Goal: Task Accomplishment & Management: Complete application form

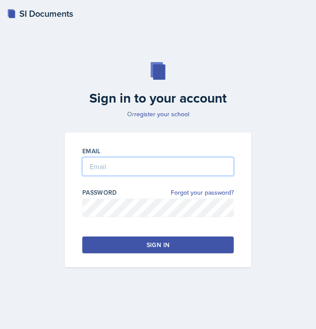
click at [187, 162] on input "email" at bounding box center [157, 166] width 151 height 18
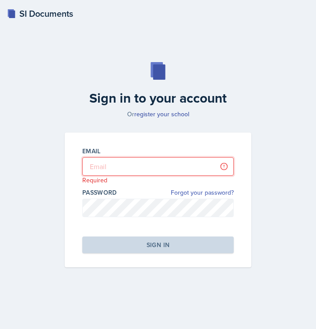
type input "[EMAIL_ADDRESS][PERSON_NAME][DOMAIN_NAME]"
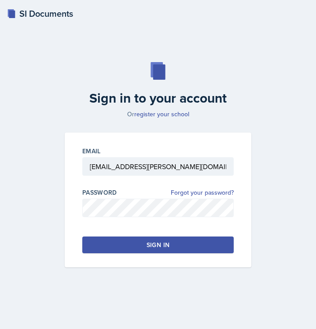
click at [147, 243] on div "Sign in" at bounding box center [158, 244] width 23 height 9
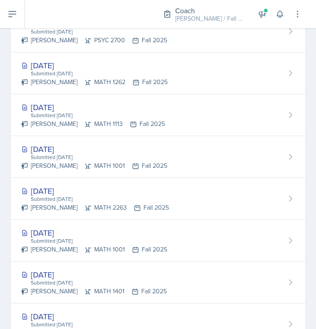
scroll to position [524, 0]
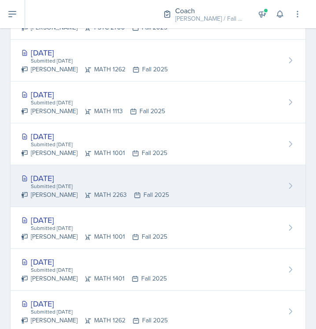
click at [140, 181] on div "[DATE]" at bounding box center [95, 178] width 148 height 12
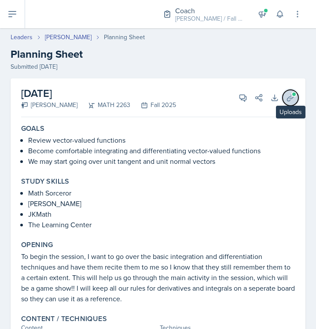
click at [292, 99] on icon at bounding box center [290, 97] width 9 height 9
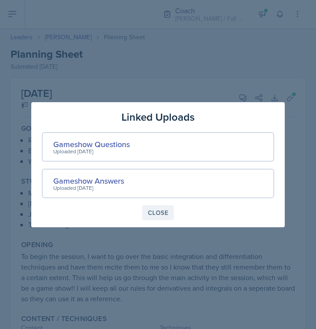
click at [155, 215] on div "Close" at bounding box center [158, 212] width 20 height 7
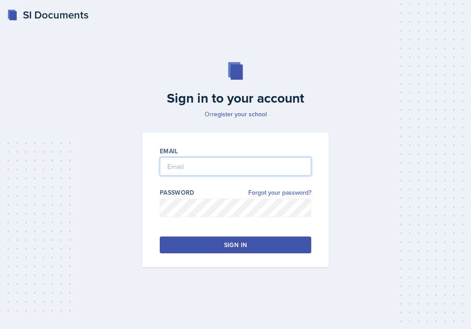
click at [187, 166] on input "email" at bounding box center [235, 166] width 151 height 18
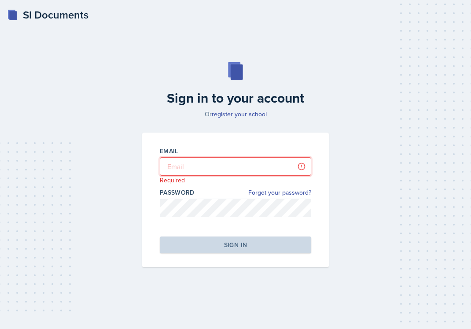
type input "[EMAIL_ADDRESS][PERSON_NAME][DOMAIN_NAME]"
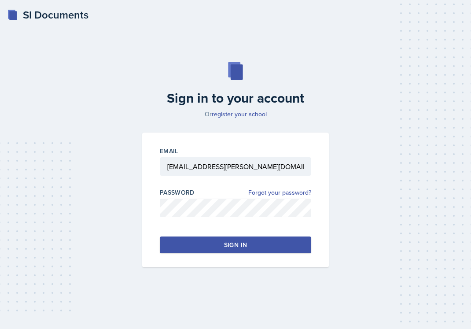
click at [220, 250] on button "Sign in" at bounding box center [235, 244] width 151 height 17
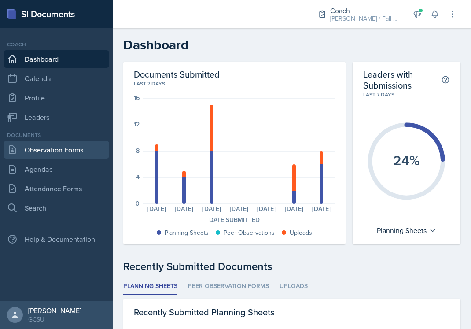
click at [52, 142] on link "Observation Forms" at bounding box center [57, 150] width 106 height 18
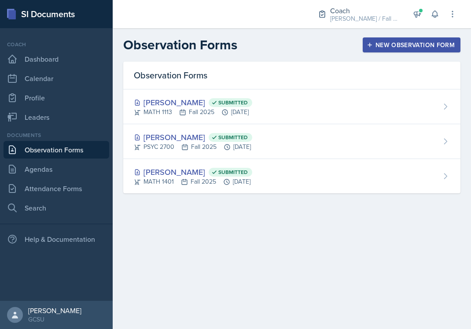
click at [384, 42] on div "New Observation Form" at bounding box center [411, 44] width 86 height 7
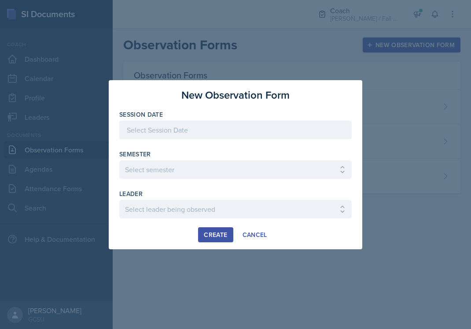
click at [156, 126] on div at bounding box center [235, 130] width 232 height 18
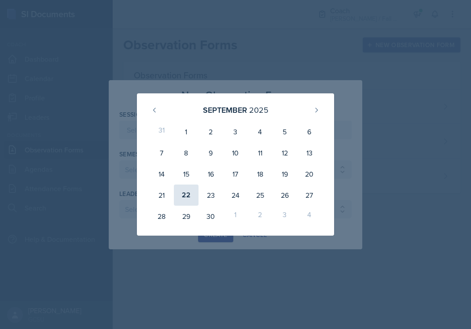
click at [189, 196] on div "22" at bounding box center [186, 194] width 25 height 21
type input "[DATE]"
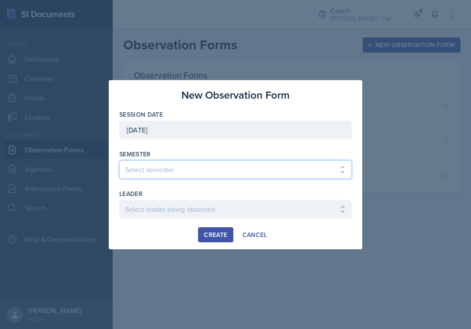
click at [185, 169] on select "Select semester All Spring 2020 Fall 2023 Spring 2019 Spring 2018 Fall 2017 Spr…" at bounding box center [235, 169] width 232 height 18
select select "986fdc3e-2246-4ffd-9cb8-78666de4ebed"
click at [119, 160] on select "Select semester All Spring 2020 Fall 2023 Spring 2019 Spring 2018 Fall 2017 Spr…" at bounding box center [235, 169] width 232 height 18
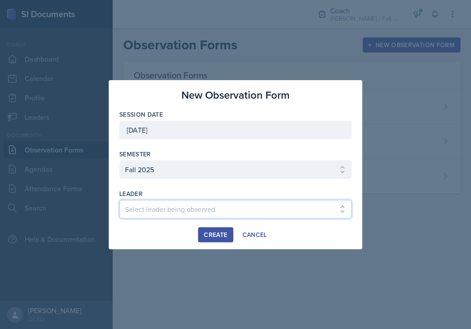
click at [165, 213] on select "Select leader being observed Abigail Bosse Joseph / CHEM 1211 / BECK Abigail To…" at bounding box center [235, 209] width 232 height 18
select select "d1b8b65e-dced-4f7c-b47e-1199a760c8ad"
click at [119, 200] on select "Select leader being observed Abigail Bosse Joseph / CHEM 1211 / BECK Abigail To…" at bounding box center [235, 209] width 232 height 18
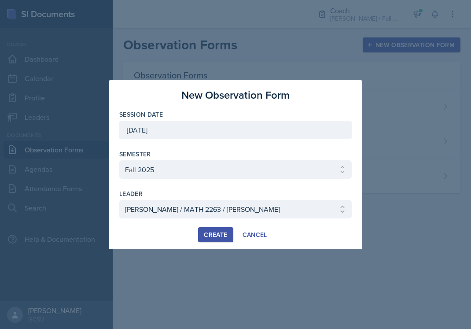
click at [214, 231] on div "Create" at bounding box center [215, 234] width 23 height 7
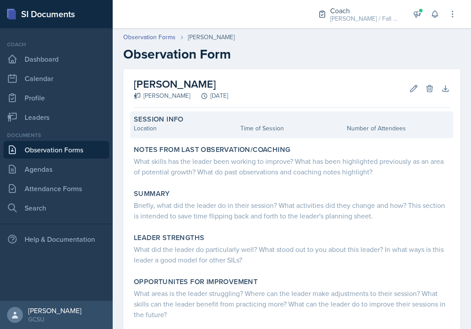
click at [151, 128] on div "Location" at bounding box center [185, 128] width 103 height 9
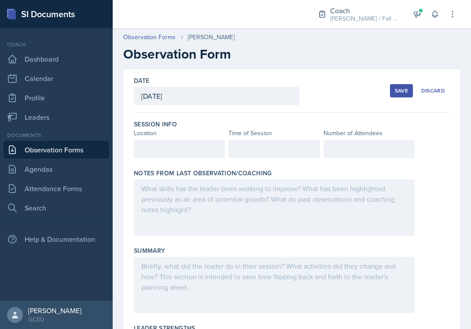
click at [154, 149] on div at bounding box center [179, 149] width 91 height 18
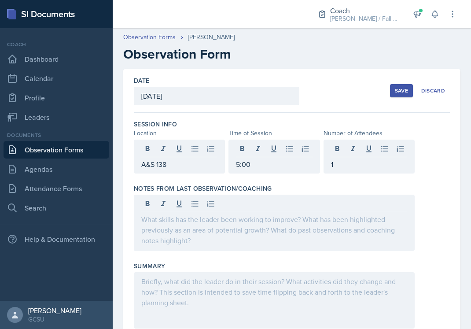
click at [172, 231] on div at bounding box center [274, 223] width 281 height 56
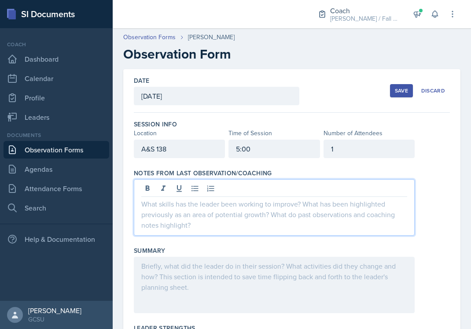
click at [167, 215] on div at bounding box center [274, 207] width 281 height 56
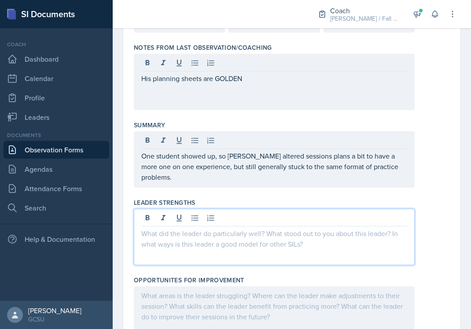
scroll to position [134, 0]
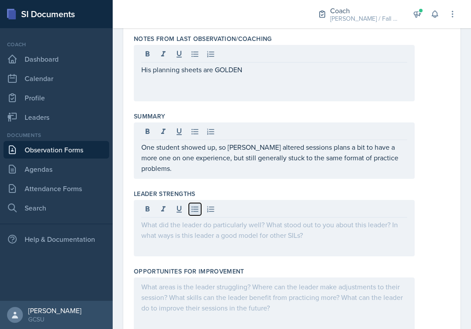
click at [196, 208] on icon at bounding box center [195, 209] width 9 height 9
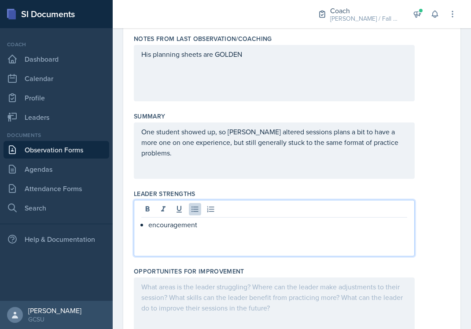
click at [148, 224] on p "encouragement" at bounding box center [277, 224] width 259 height 11
click at [299, 228] on p "calm encouragement" at bounding box center [277, 224] width 259 height 11
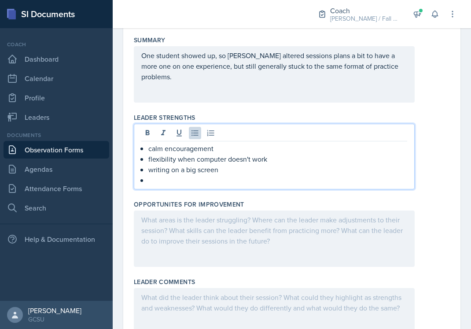
scroll to position [213, 0]
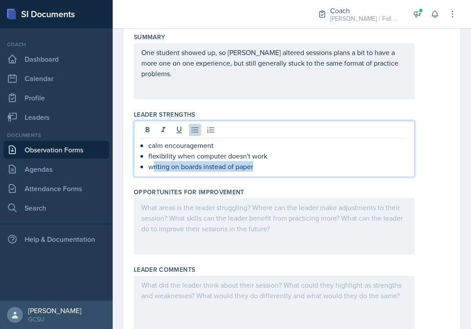
drag, startPoint x: 151, startPoint y: 168, endPoint x: 290, endPoint y: 171, distance: 138.7
click at [290, 171] on p "writing on boards instead of paper" at bounding box center [277, 166] width 259 height 11
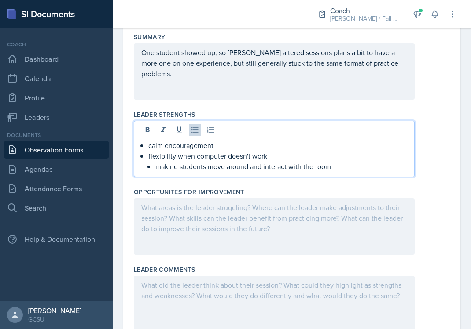
click at [156, 166] on p "making students move around and interact with the room" at bounding box center [281, 166] width 252 height 11
click at [343, 168] on p "making students move around and interact with the room" at bounding box center [277, 166] width 259 height 11
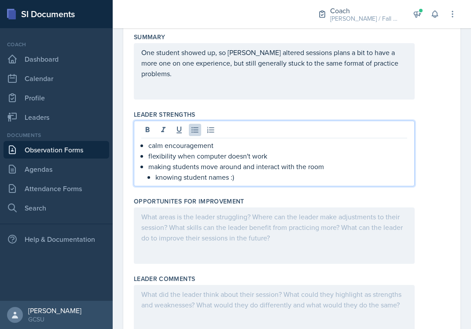
click at [155, 178] on p "knowing student names :)" at bounding box center [281, 177] width 252 height 11
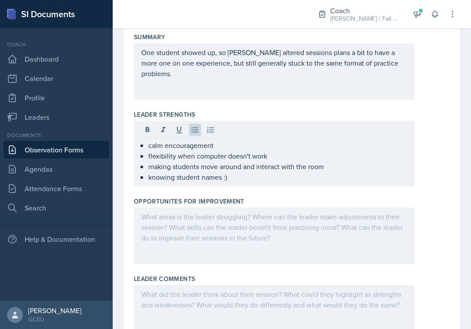
click at [172, 229] on div at bounding box center [274, 235] width 281 height 56
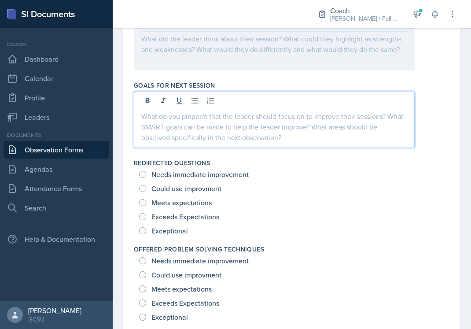
scroll to position [476, 0]
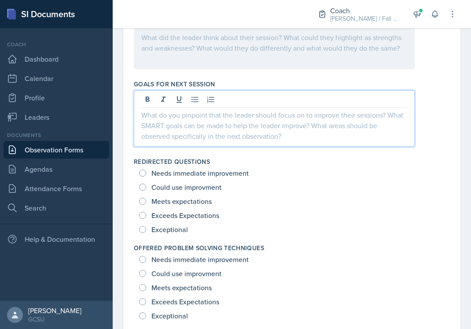
click at [174, 233] on span "Exceptional" at bounding box center [169, 229] width 37 height 9
click at [146, 233] on input "Exceptional" at bounding box center [142, 229] width 7 height 7
radio input "true"
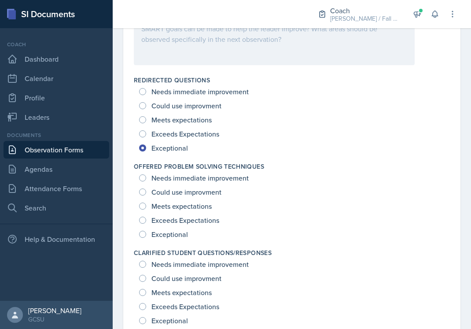
click at [174, 230] on span "Exceptional" at bounding box center [169, 234] width 37 height 9
click at [146, 231] on input "Exceptional" at bounding box center [142, 234] width 7 height 7
radio input "true"
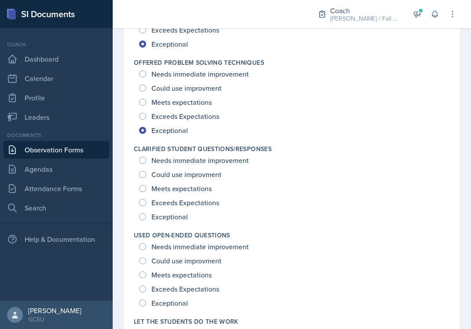
click at [173, 222] on div "Exceptional" at bounding box center [164, 217] width 51 height 14
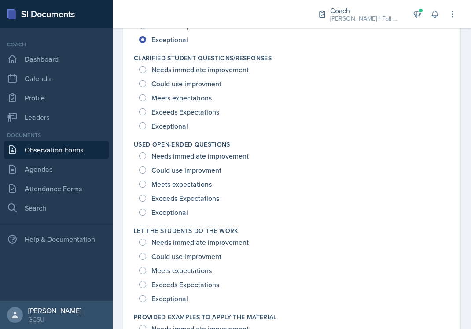
click at [171, 208] on span "Exceptional" at bounding box center [169, 212] width 37 height 9
click at [146, 209] on input "Exceptional" at bounding box center [142, 212] width 7 height 7
radio input "true"
click at [158, 121] on span "Exceptional" at bounding box center [169, 125] width 37 height 9
click at [146, 122] on input "Exceptional" at bounding box center [142, 125] width 7 height 7
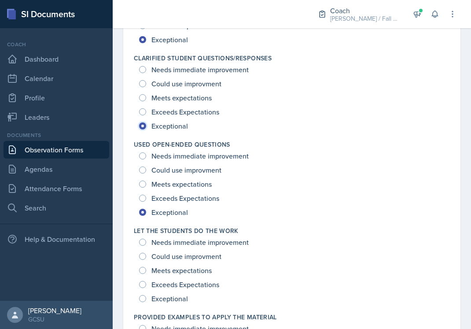
radio input "true"
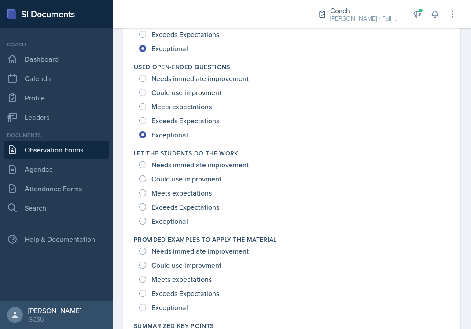
click at [173, 221] on span "Exceptional" at bounding box center [169, 221] width 37 height 9
click at [146, 221] on input "Exceptional" at bounding box center [142, 220] width 7 height 7
radio input "true"
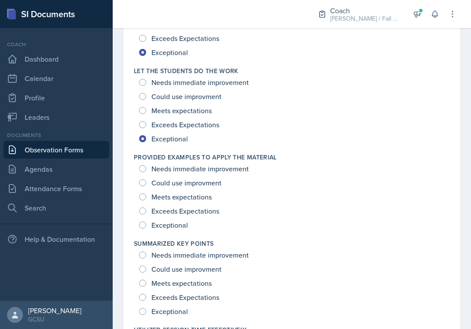
click at [173, 230] on div "Exceptional" at bounding box center [164, 225] width 51 height 14
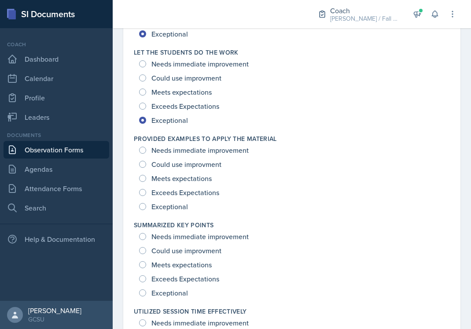
click at [166, 204] on span "Exceptional" at bounding box center [169, 206] width 37 height 9
click at [146, 204] on input "Exceptional" at bounding box center [142, 206] width 7 height 7
radio input "true"
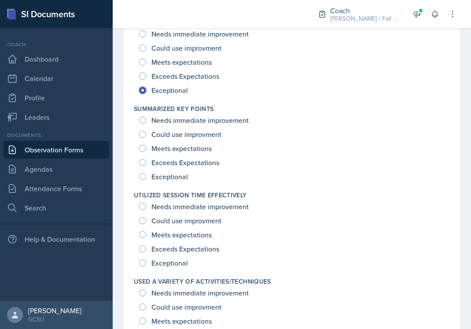
scroll to position [1048, 0]
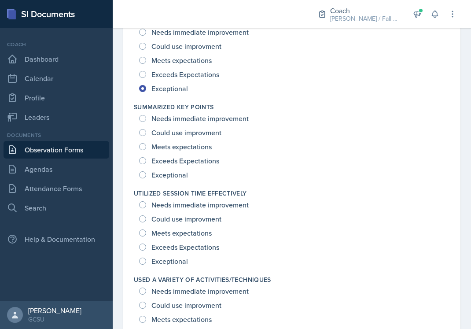
click at [161, 177] on span "Exceptional" at bounding box center [169, 174] width 37 height 9
click at [146, 177] on input "Exceptional" at bounding box center [142, 174] width 7 height 7
radio input "true"
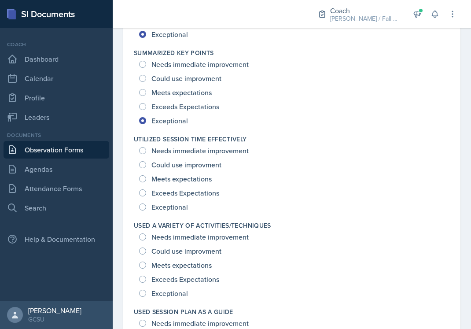
click at [165, 206] on span "Exceptional" at bounding box center [169, 206] width 37 height 9
click at [146, 206] on input "Exceptional" at bounding box center [142, 206] width 7 height 7
radio input "true"
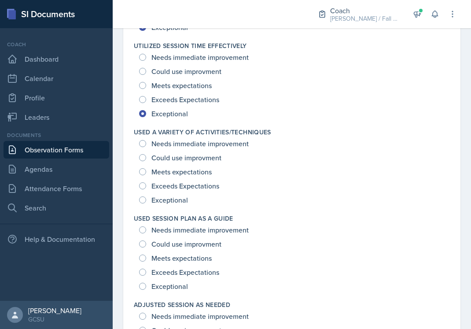
click at [164, 195] on span "Exceptional" at bounding box center [169, 199] width 37 height 9
click at [146, 196] on input "Exceptional" at bounding box center [142, 199] width 7 height 7
radio input "true"
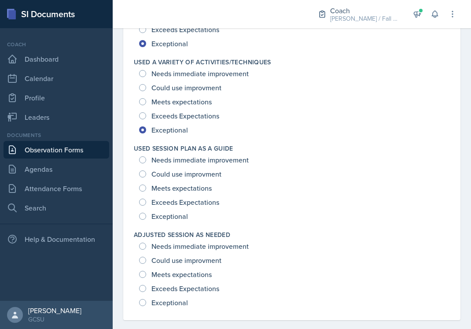
click at [166, 214] on span "Exceptional" at bounding box center [169, 216] width 37 height 9
click at [146, 214] on input "Exceptional" at bounding box center [142, 216] width 7 height 7
radio input "true"
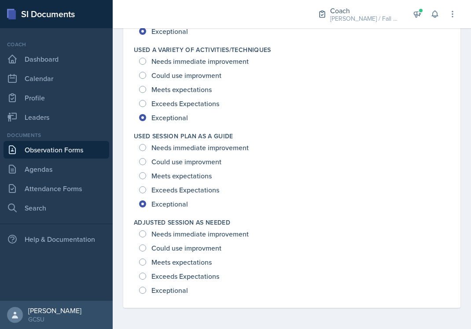
click at [166, 294] on span "Exceptional" at bounding box center [169, 290] width 37 height 9
click at [146, 294] on input "Exceptional" at bounding box center [142, 290] width 7 height 7
radio input "true"
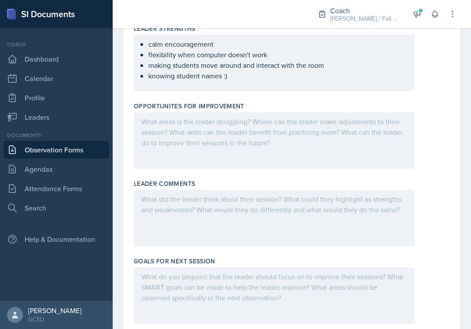
scroll to position [160, 0]
